Goal: Obtain resource: Download file/media

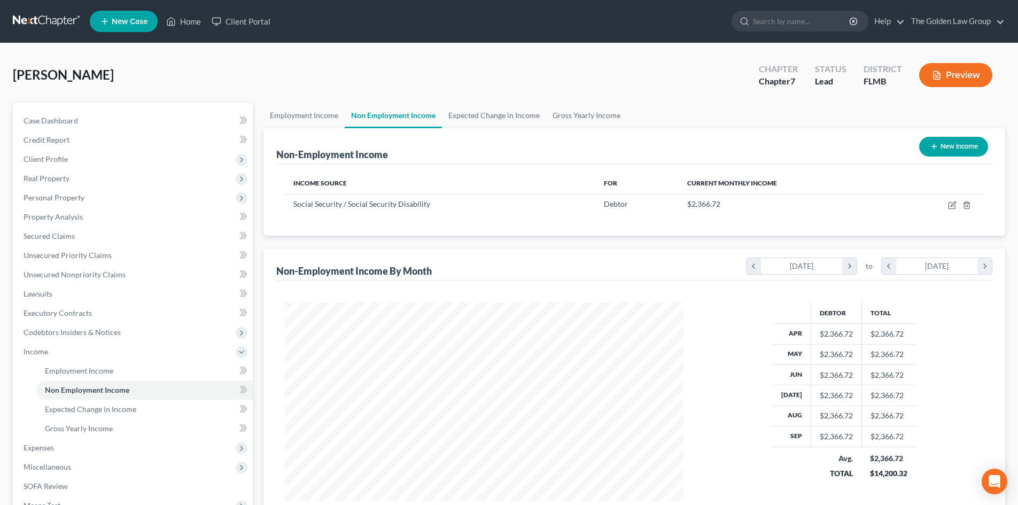
scroll to position [199, 420]
click at [49, 17] on link at bounding box center [47, 21] width 68 height 19
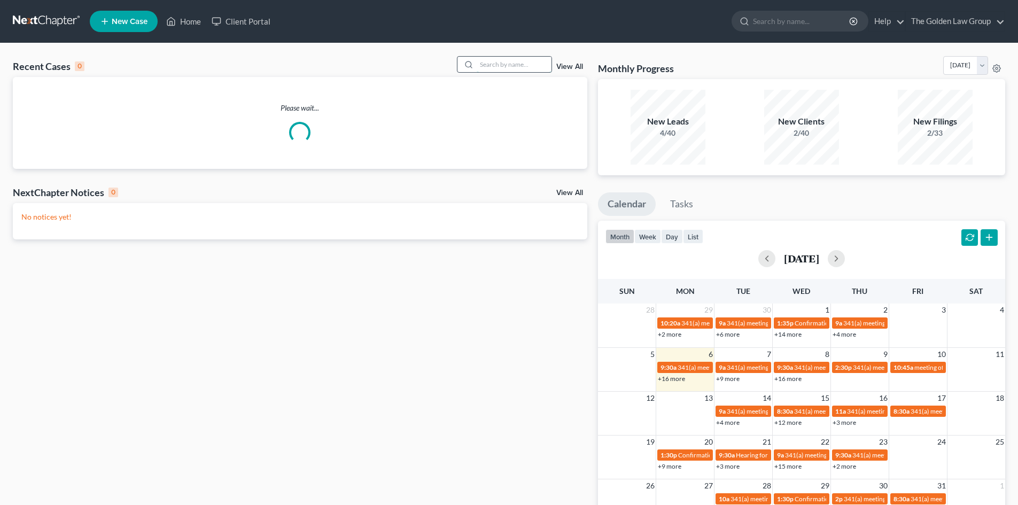
click at [505, 66] on input "search" at bounding box center [514, 65] width 75 height 16
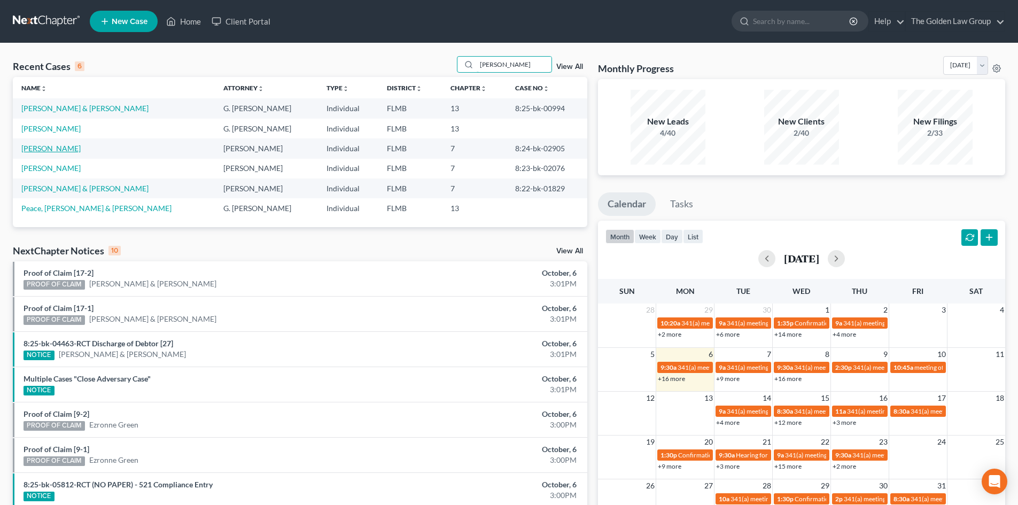
type input "[PERSON_NAME]"
click at [57, 150] on link "[PERSON_NAME]" at bounding box center [50, 148] width 59 height 9
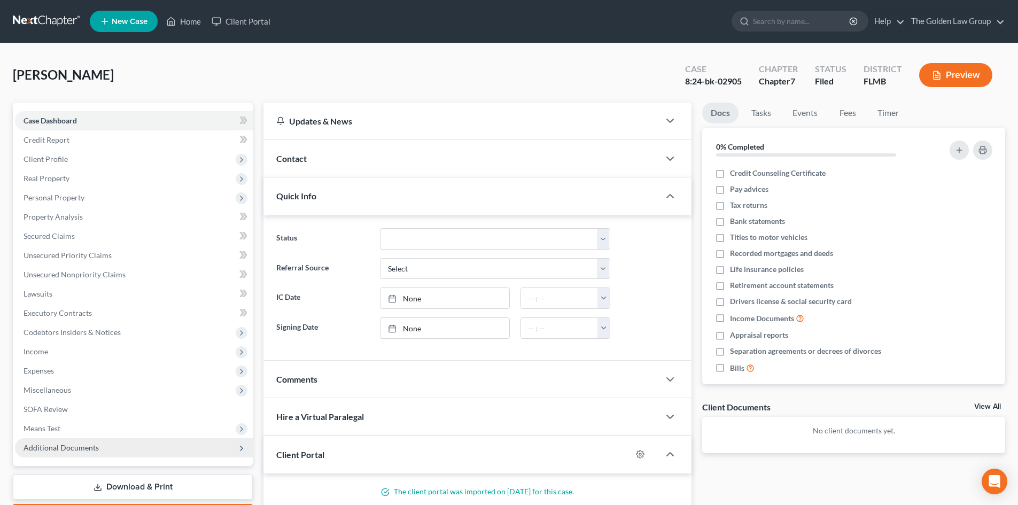
click at [93, 448] on span "Additional Documents" at bounding box center [61, 447] width 75 height 9
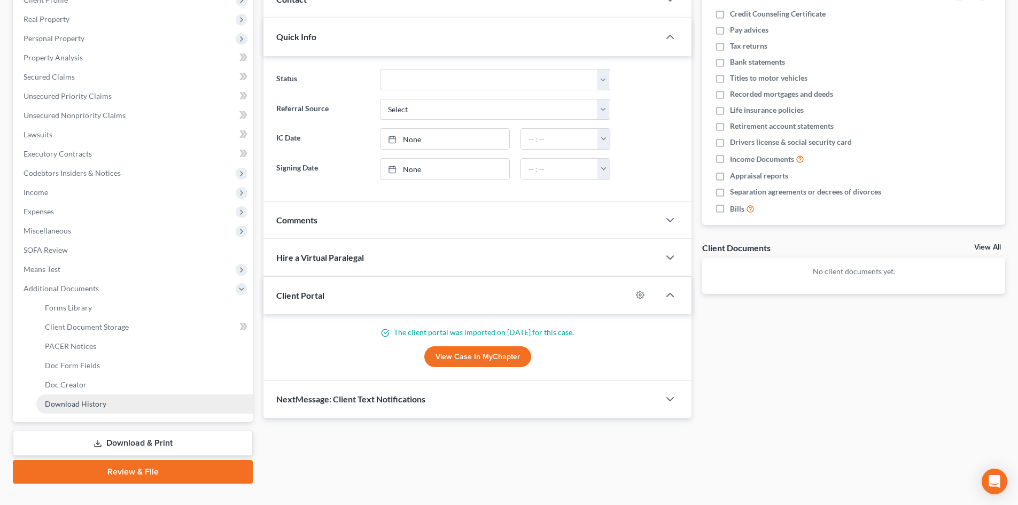
scroll to position [160, 0]
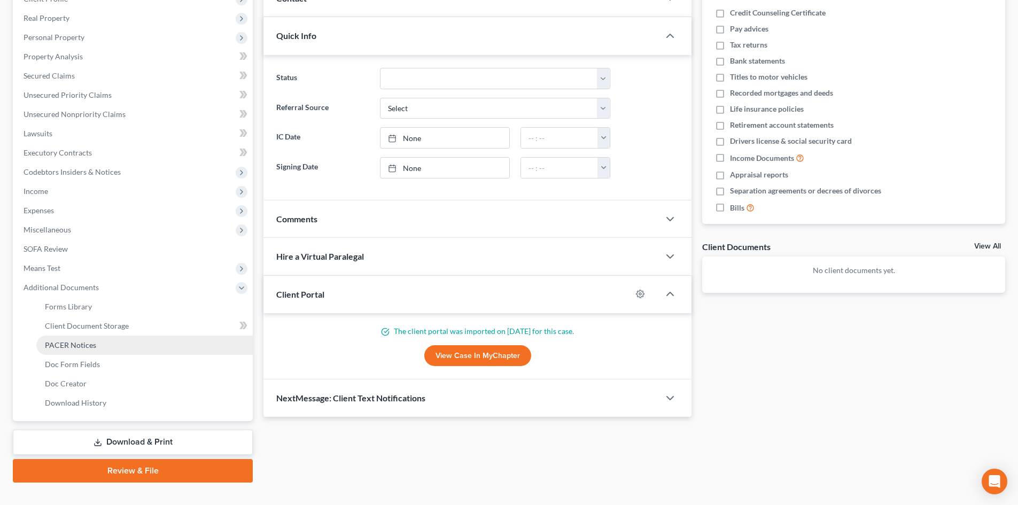
click at [64, 343] on span "PACER Notices" at bounding box center [70, 344] width 51 height 9
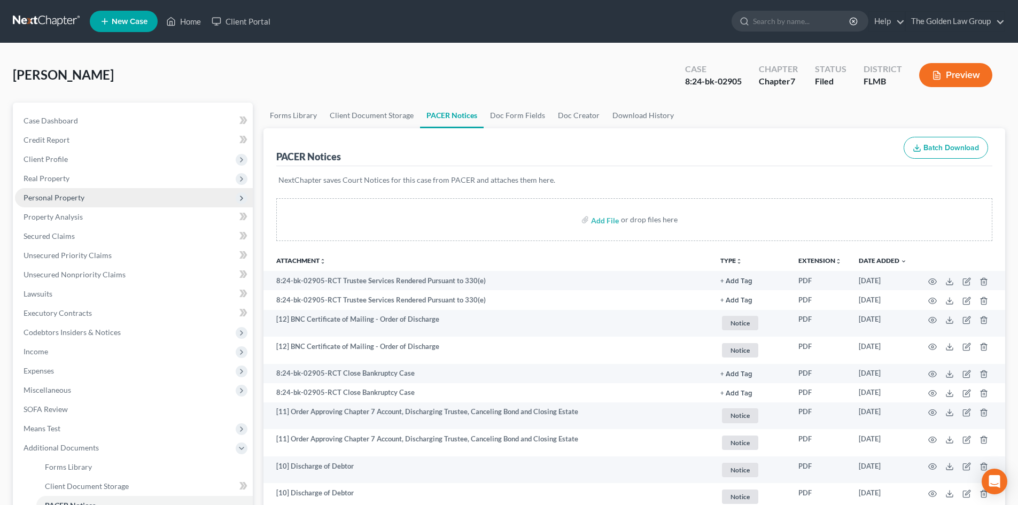
click at [64, 196] on span "Personal Property" at bounding box center [54, 197] width 61 height 9
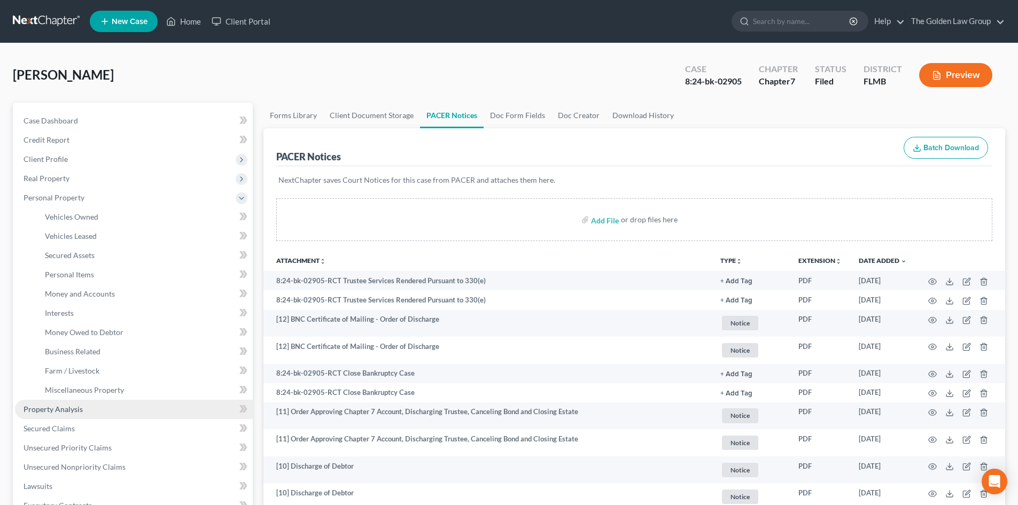
click at [76, 404] on link "Property Analysis" at bounding box center [134, 409] width 238 height 19
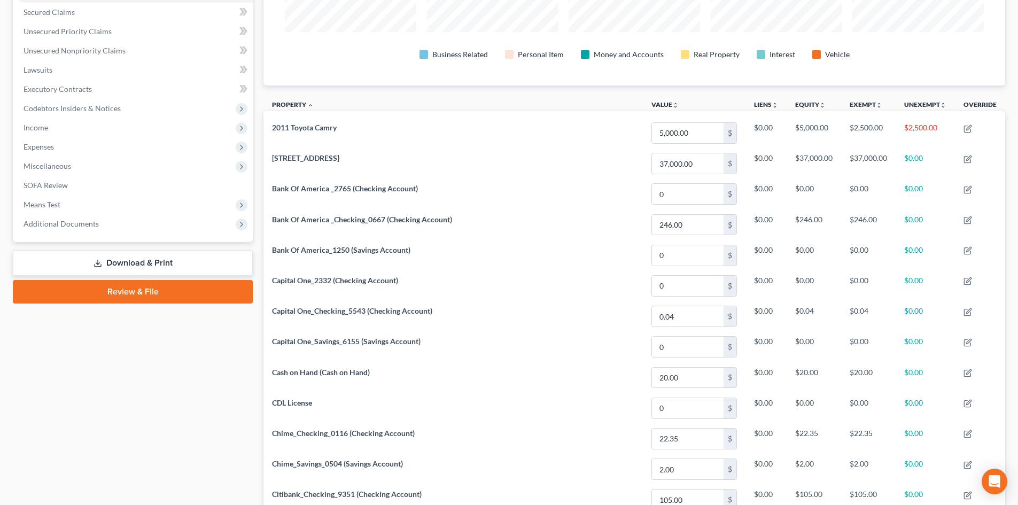
scroll to position [214, 0]
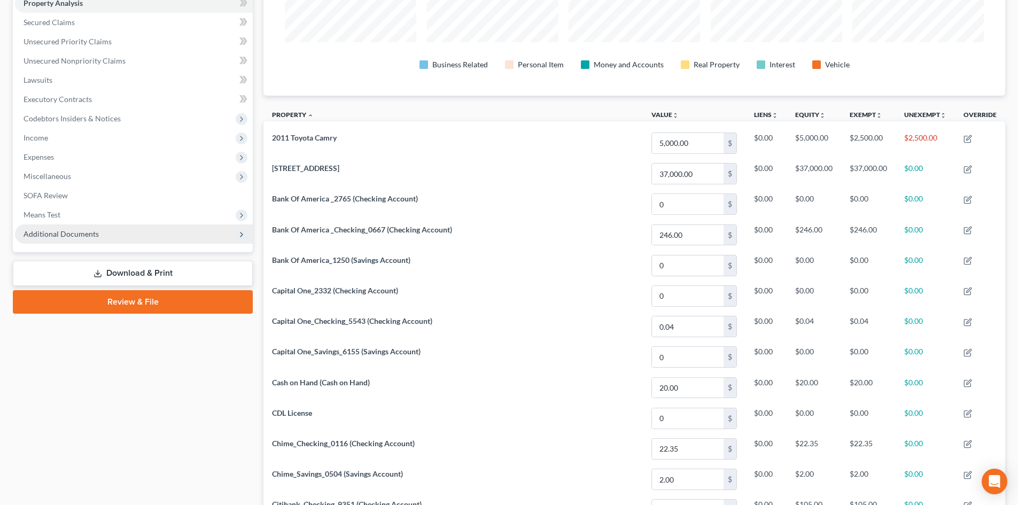
click at [91, 233] on span "Additional Documents" at bounding box center [61, 233] width 75 height 9
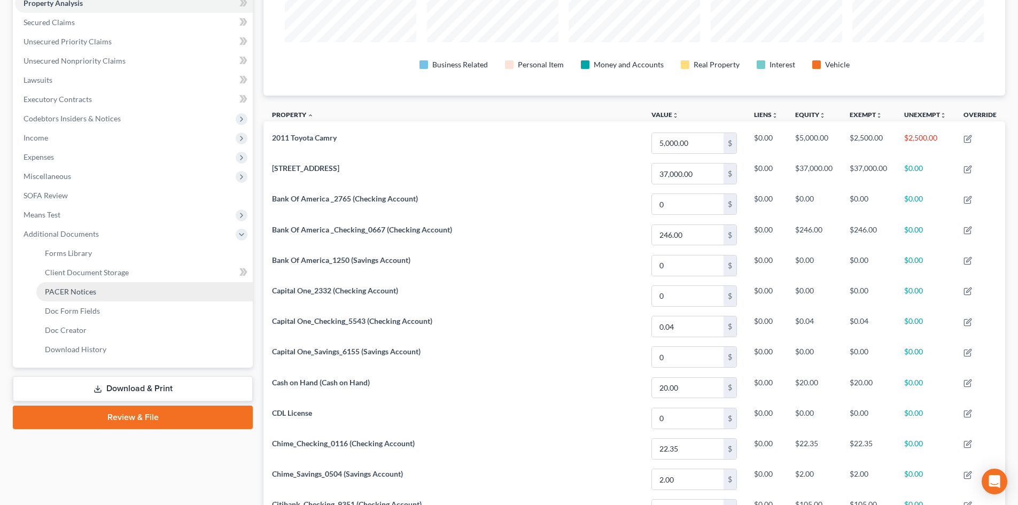
click at [95, 289] on link "PACER Notices" at bounding box center [144, 291] width 216 height 19
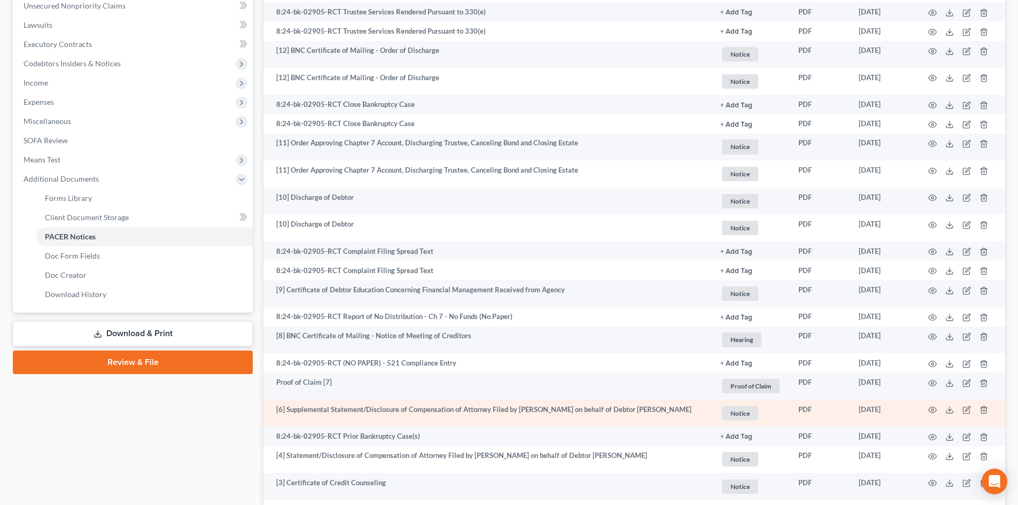
scroll to position [396, 0]
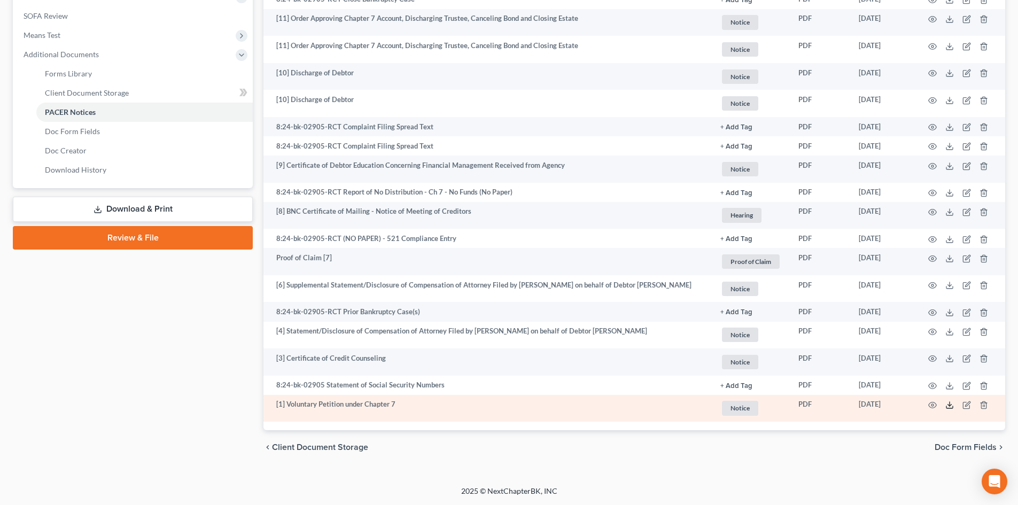
click at [948, 403] on icon at bounding box center [950, 405] width 9 height 9
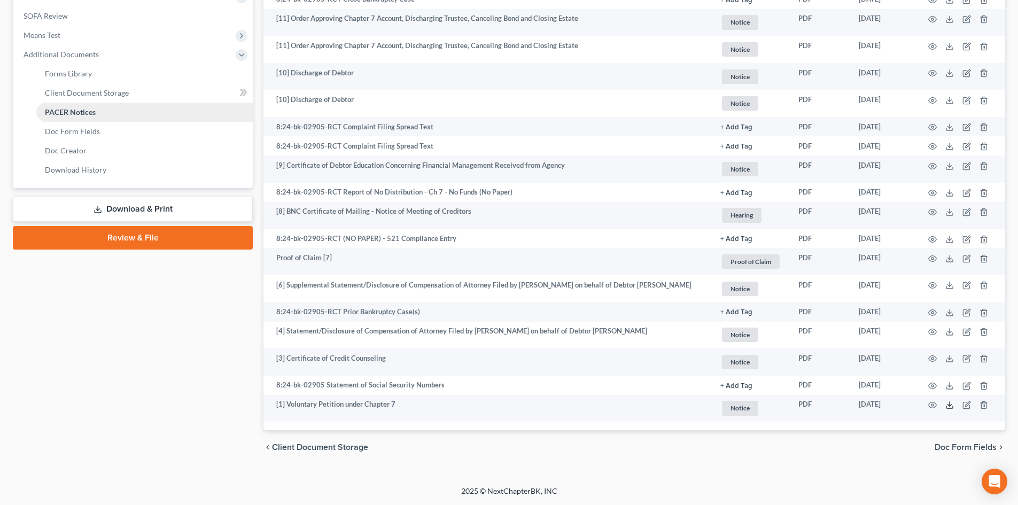
scroll to position [342, 0]
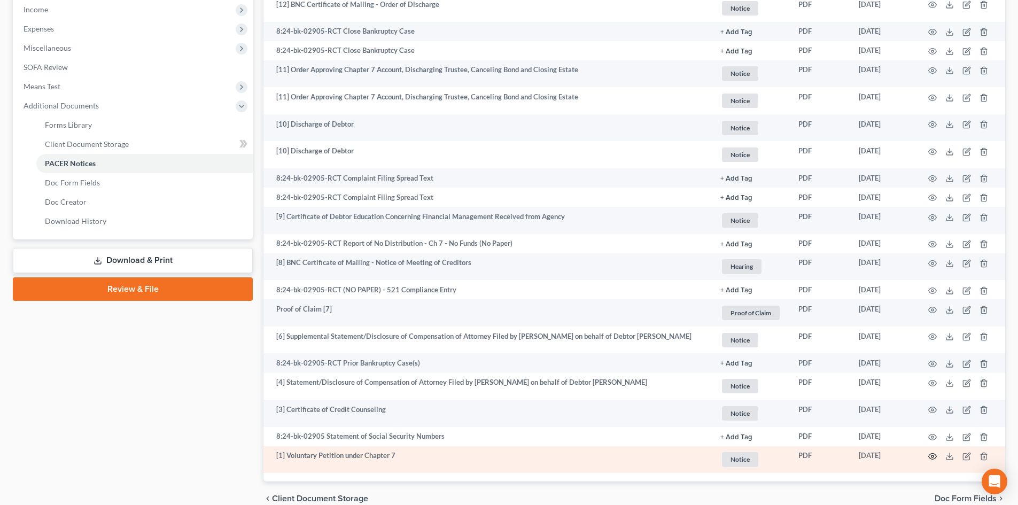
click at [931, 461] on icon "button" at bounding box center [932, 456] width 9 height 9
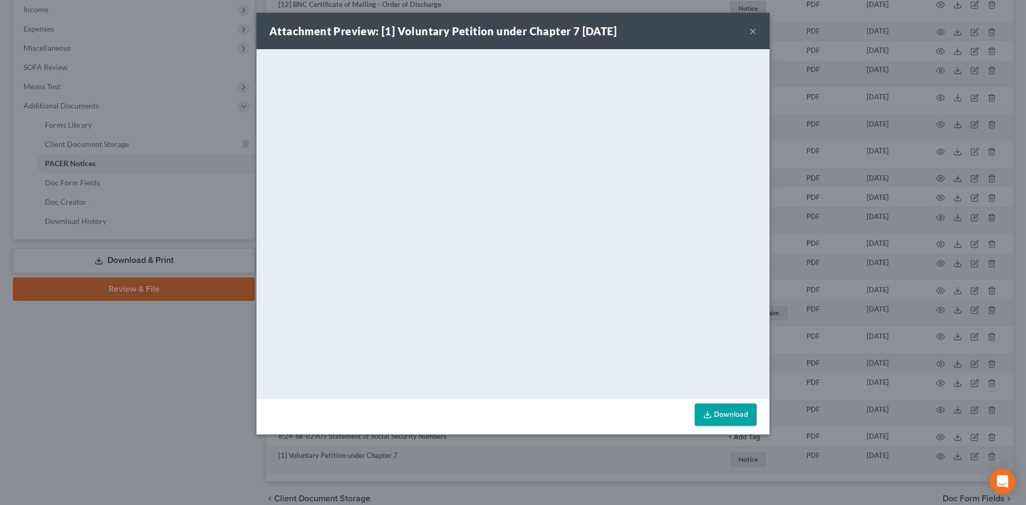
click at [753, 32] on button "×" at bounding box center [752, 31] width 7 height 13
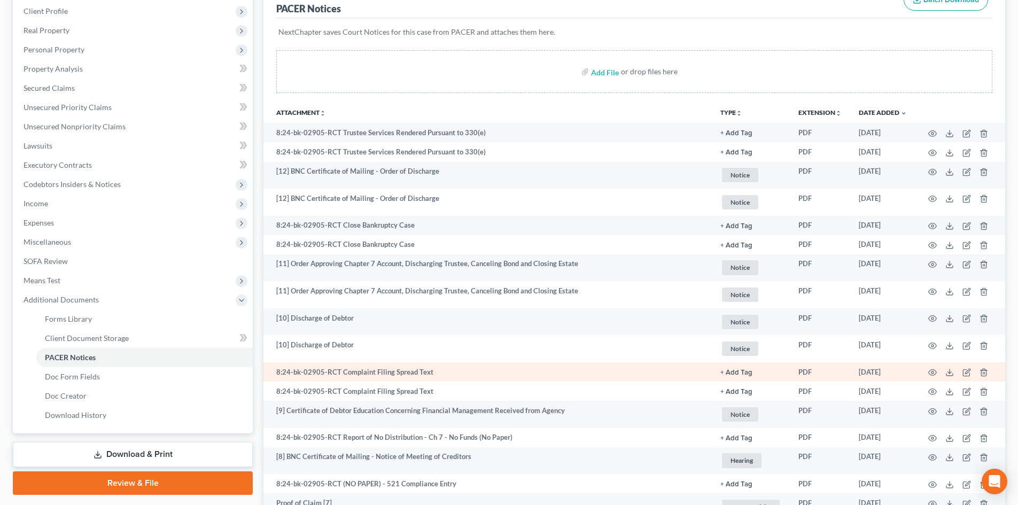
scroll to position [128, 0]
